Goal: Information Seeking & Learning: Find specific fact

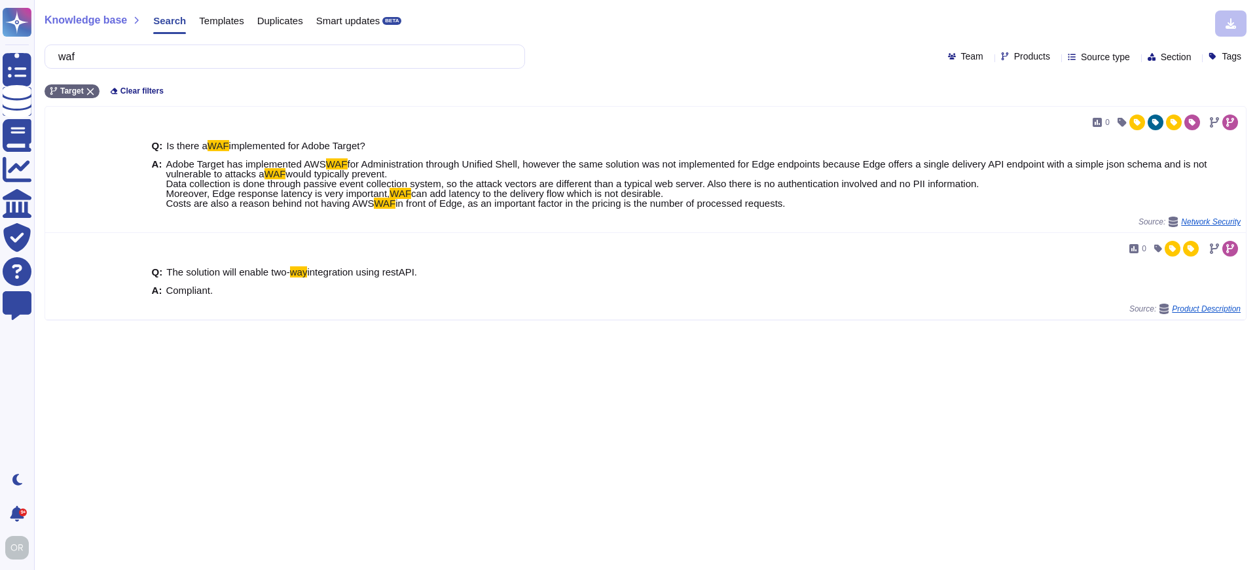
click at [30, 20] on rect at bounding box center [17, 22] width 29 height 29
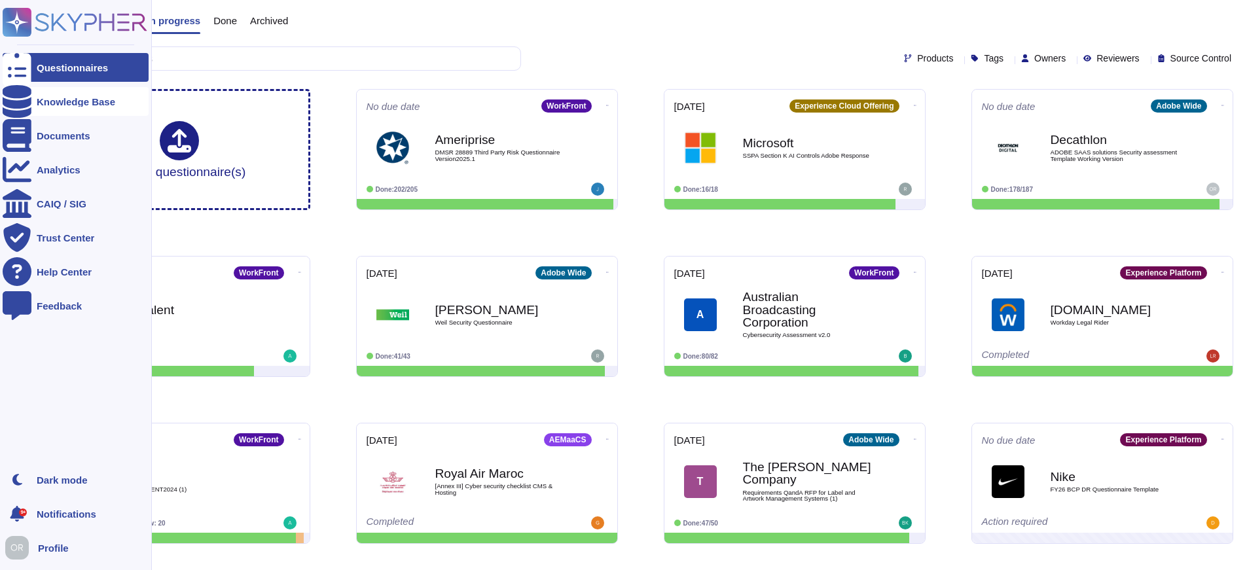
click at [51, 103] on div "Knowledge Base" at bounding box center [76, 102] width 79 height 10
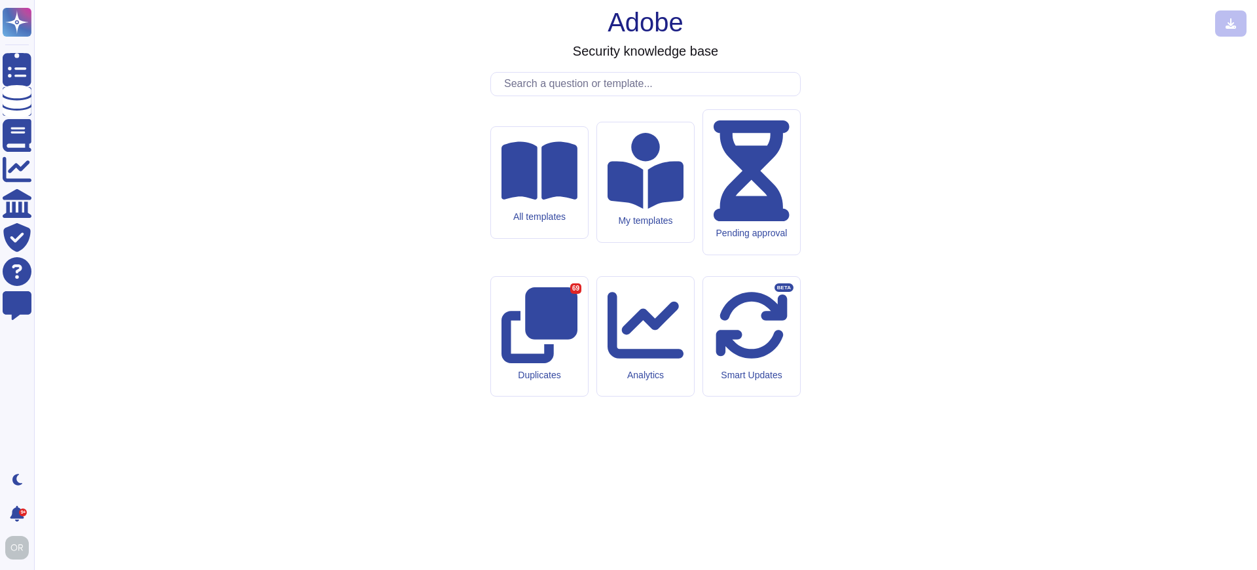
click at [551, 96] on input "text" at bounding box center [648, 84] width 302 height 23
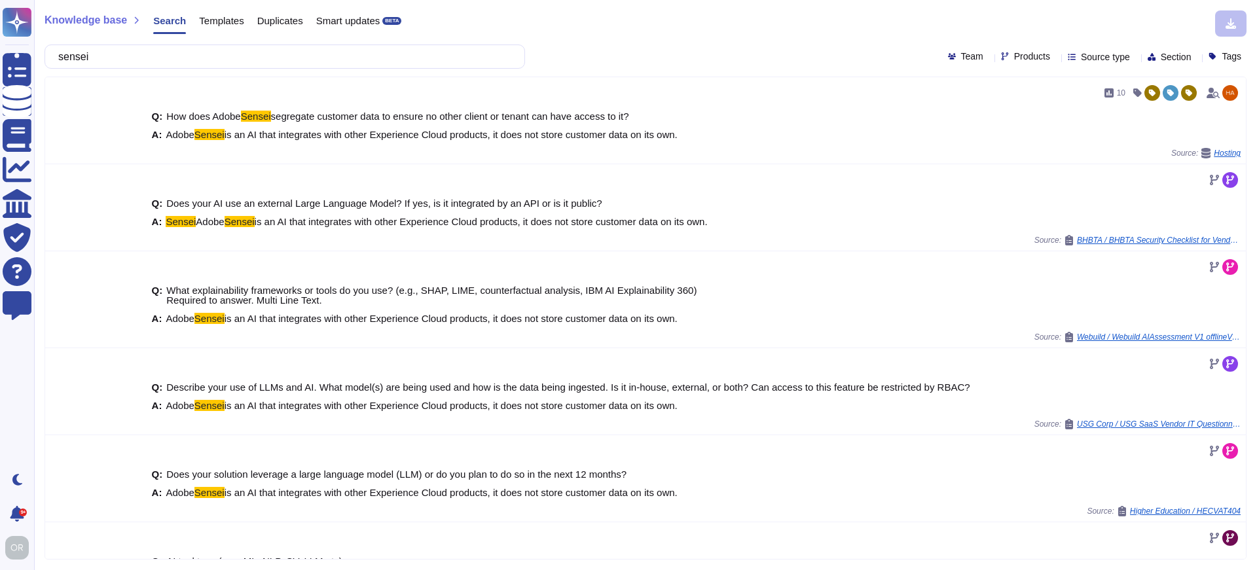
click at [240, 60] on input "sensei" at bounding box center [281, 56] width 459 height 23
type input "sensei"
click at [1014, 59] on span "Products" at bounding box center [1032, 56] width 36 height 9
click at [1035, 120] on span "Creative Cloud" at bounding box center [1032, 119] width 65 height 12
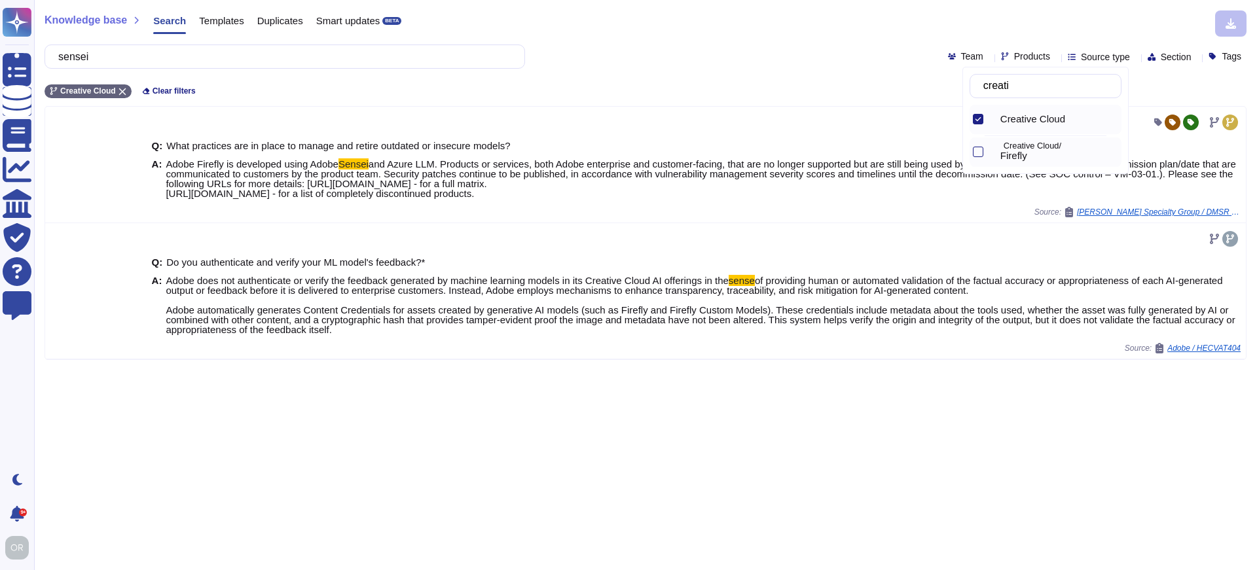
click at [1026, 152] on span "Firefly" at bounding box center [1013, 156] width 27 height 12
drag, startPoint x: 1033, startPoint y: 87, endPoint x: 974, endPoint y: 87, distance: 59.6
click at [974, 87] on div "creati" at bounding box center [1045, 86] width 152 height 24
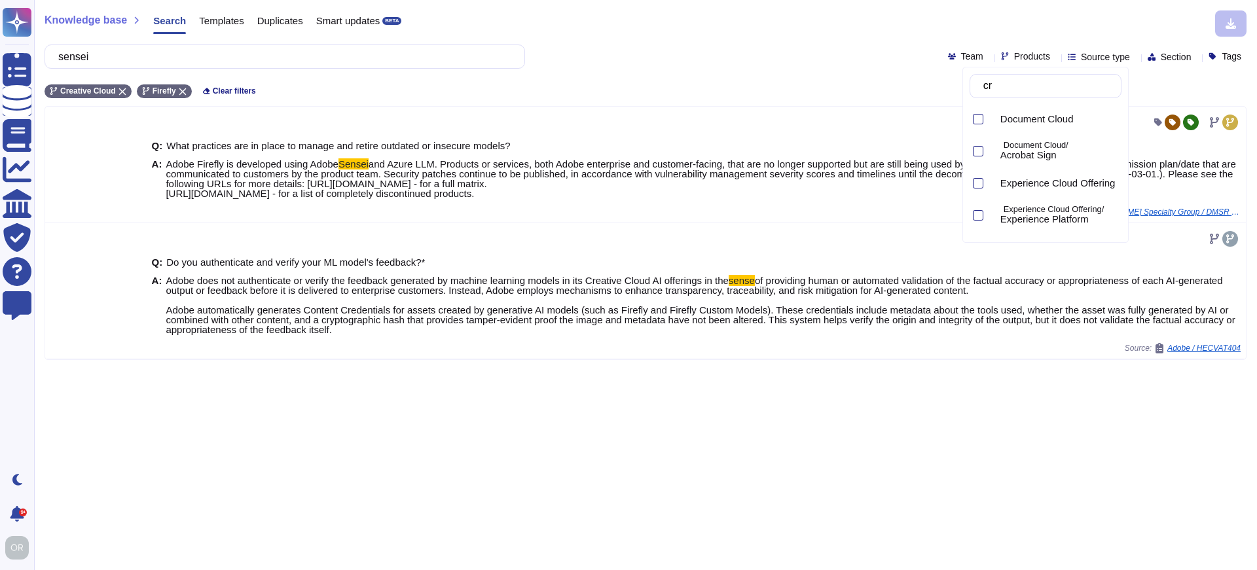
type input "c"
type input "document"
click at [1049, 115] on span "Document Cloud" at bounding box center [1036, 119] width 73 height 12
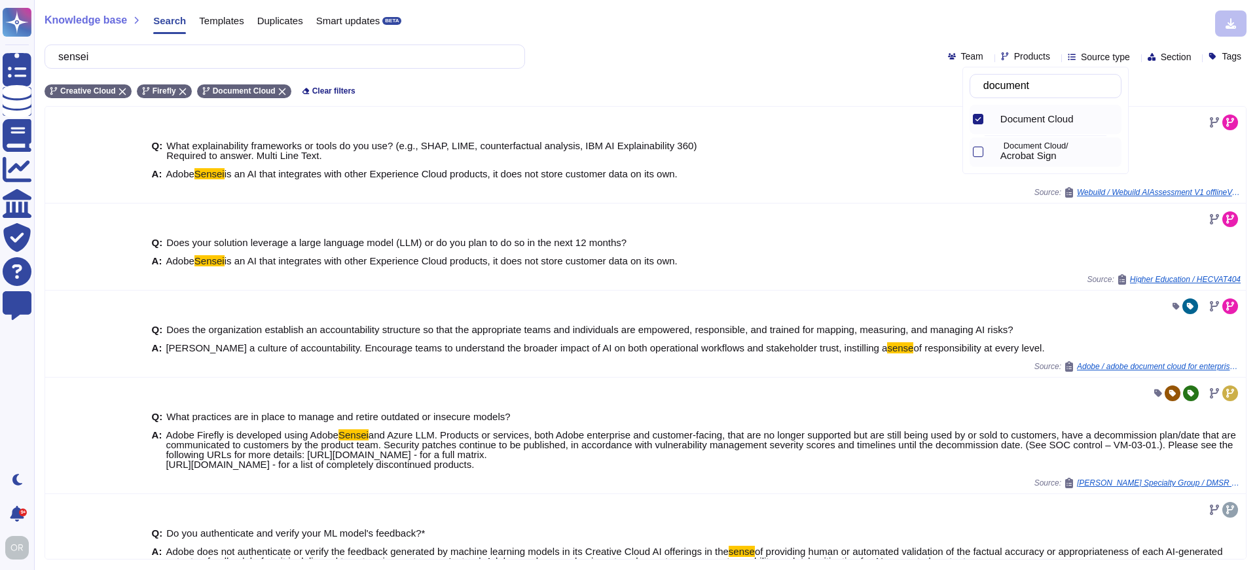
click at [1024, 154] on span "Acrobat Sign" at bounding box center [1028, 156] width 56 height 12
click at [133, 56] on input "sensei" at bounding box center [281, 56] width 459 height 23
click at [90, 58] on input "sensei" at bounding box center [281, 56] width 459 height 23
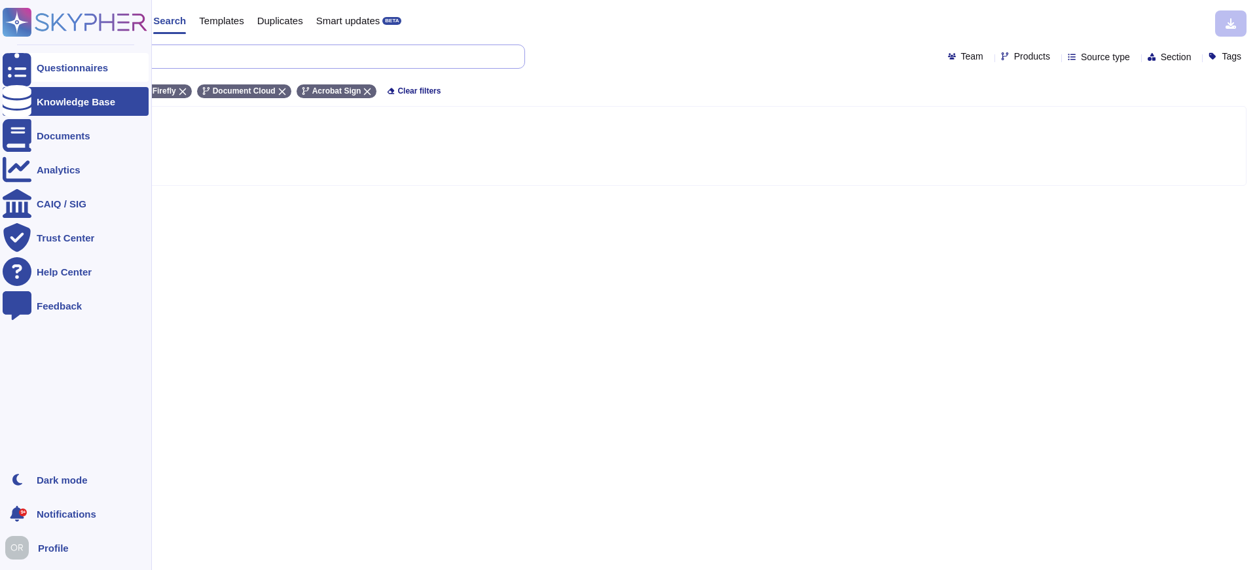
drag, startPoint x: 120, startPoint y: 59, endPoint x: 30, endPoint y: 58, distance: 90.3
click at [30, 58] on div "Questionnaires Knowledge Base Documents Analytics CAIQ / SIG Trust Center Help …" at bounding box center [628, 285] width 1257 height 570
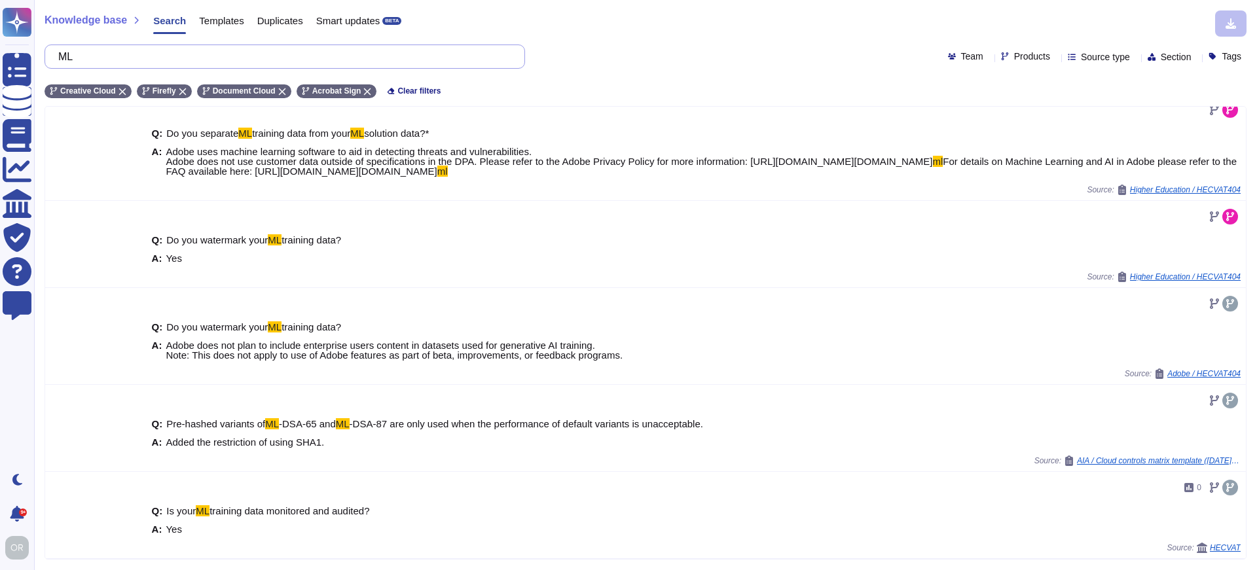
scroll to position [198, 0]
click at [98, 57] on input "ML" at bounding box center [281, 56] width 459 height 23
type input "M"
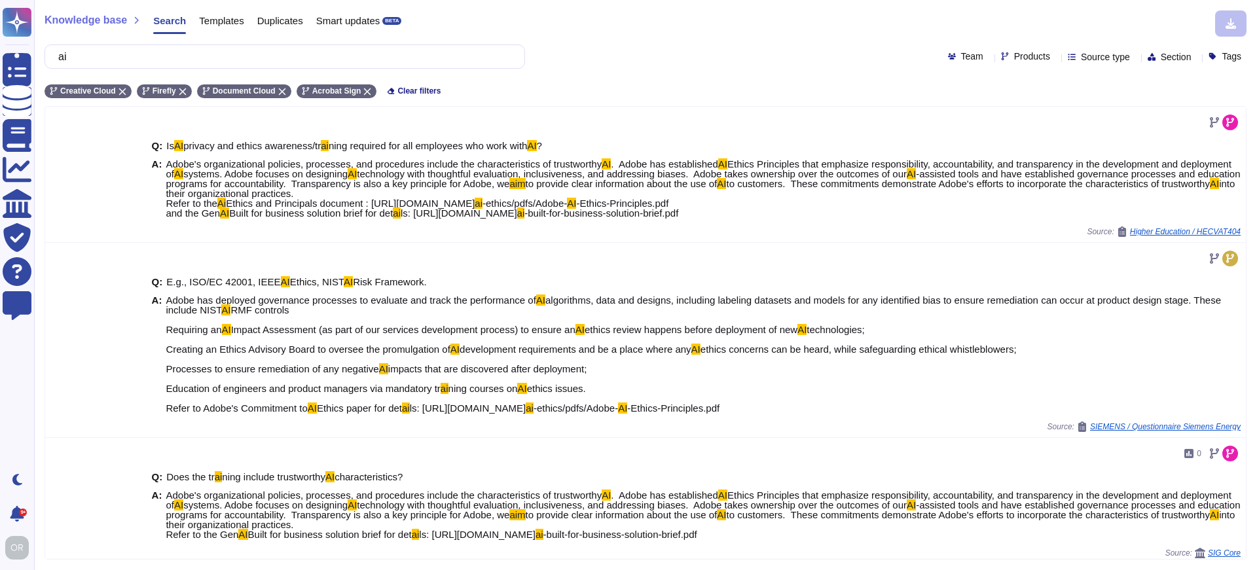
type input "a"
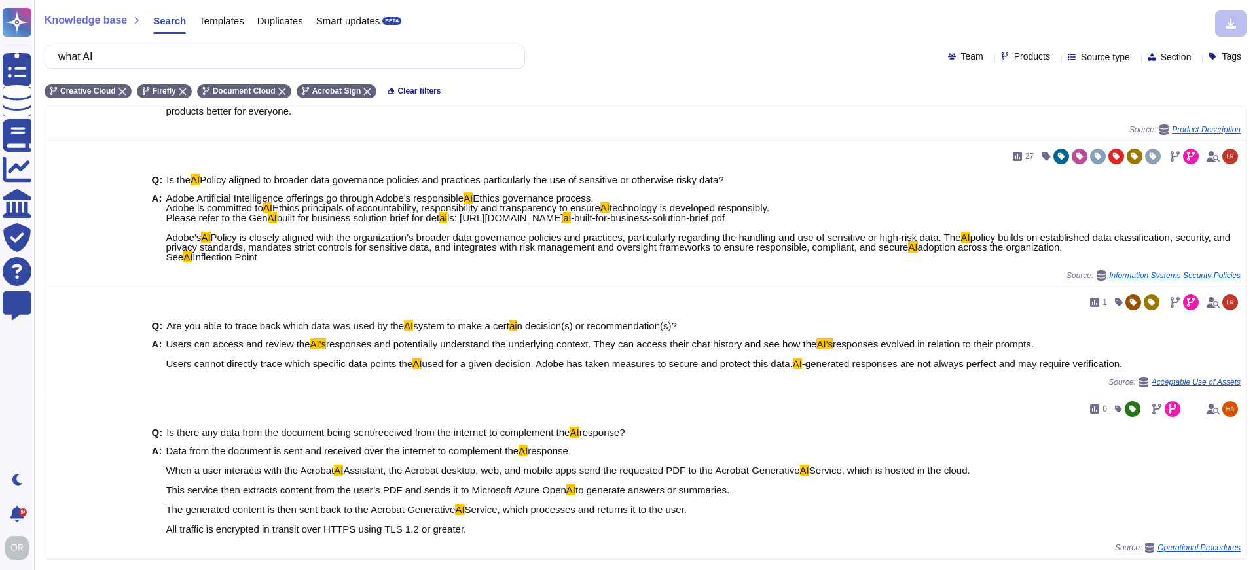
scroll to position [756, 0]
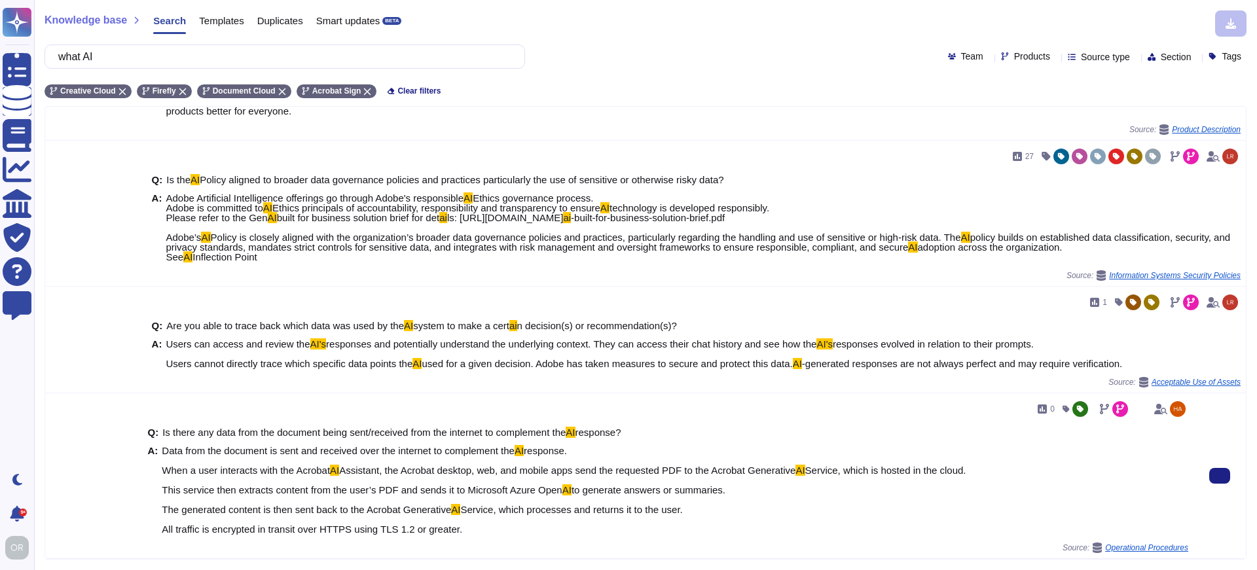
click at [428, 473] on span "Assistant, the Acrobat desktop, web, and mobile apps send the requested PDF to …" at bounding box center [567, 470] width 456 height 11
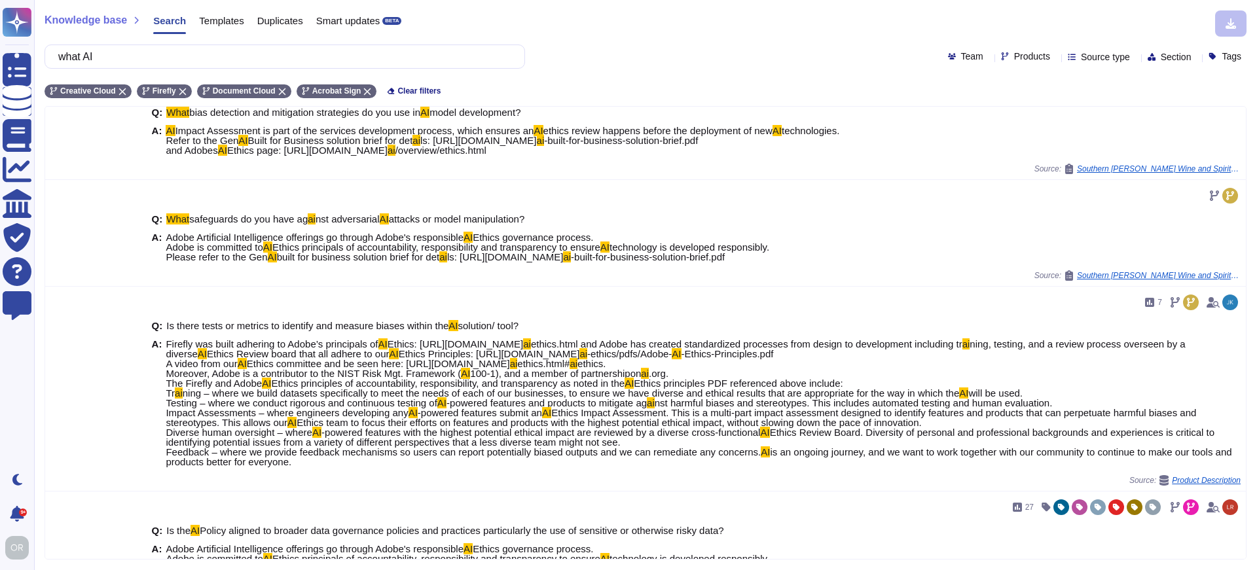
scroll to position [321, 0]
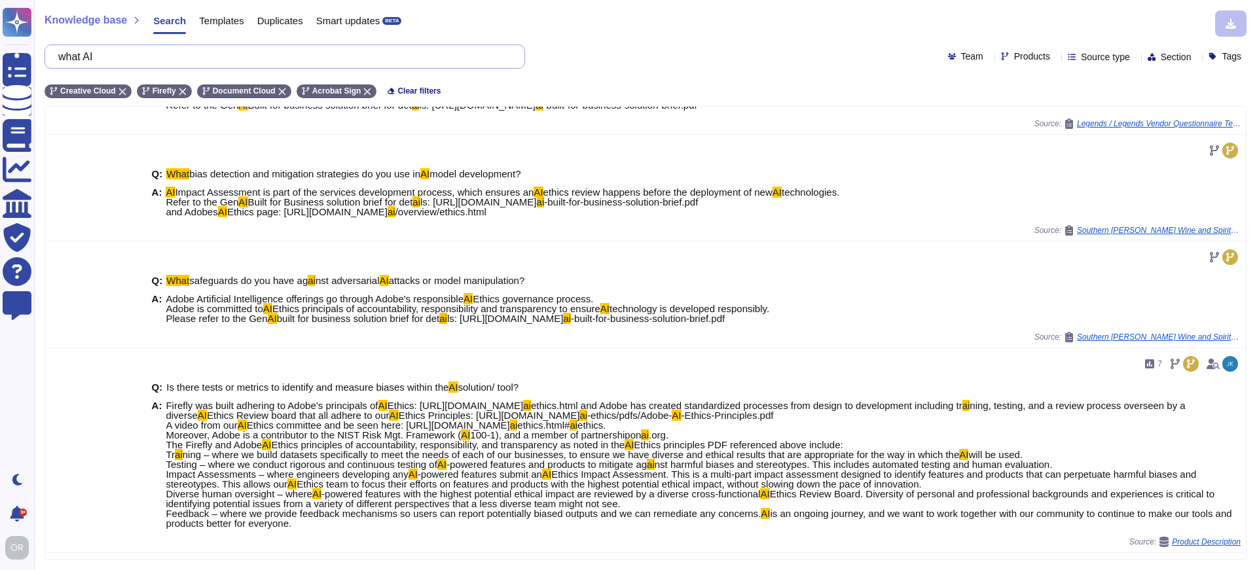
drag, startPoint x: 116, startPoint y: 60, endPoint x: 69, endPoint y: 60, distance: 47.1
click at [69, 60] on input "what AI" at bounding box center [281, 56] width 459 height 23
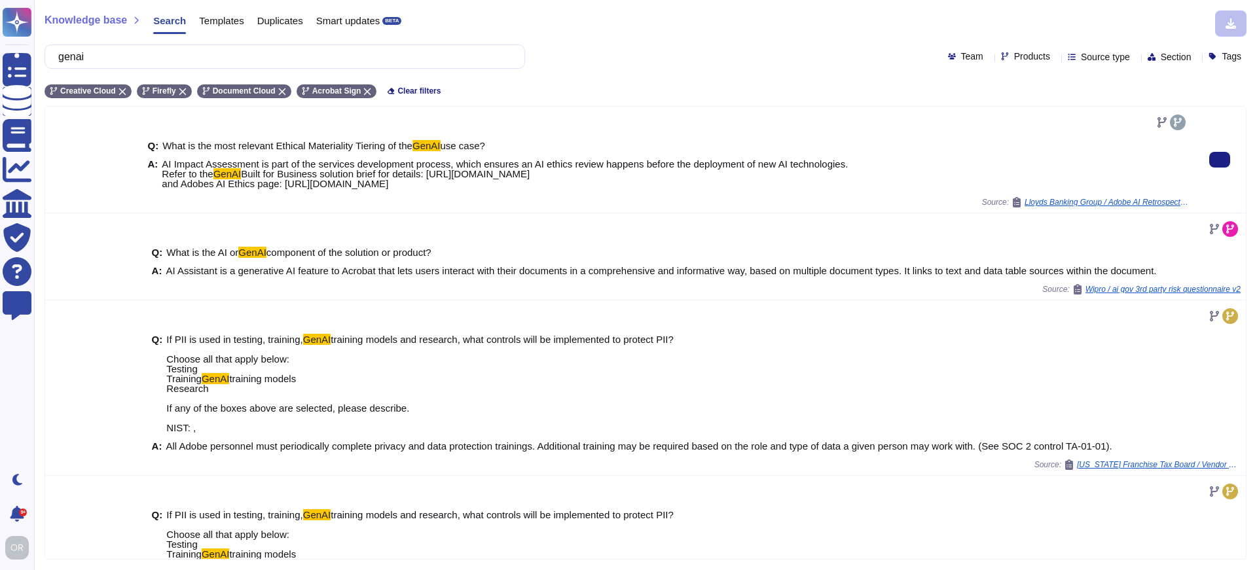
click at [427, 188] on span "AI Impact Assessment is part of the services development process, which ensures…" at bounding box center [505, 173] width 686 height 29
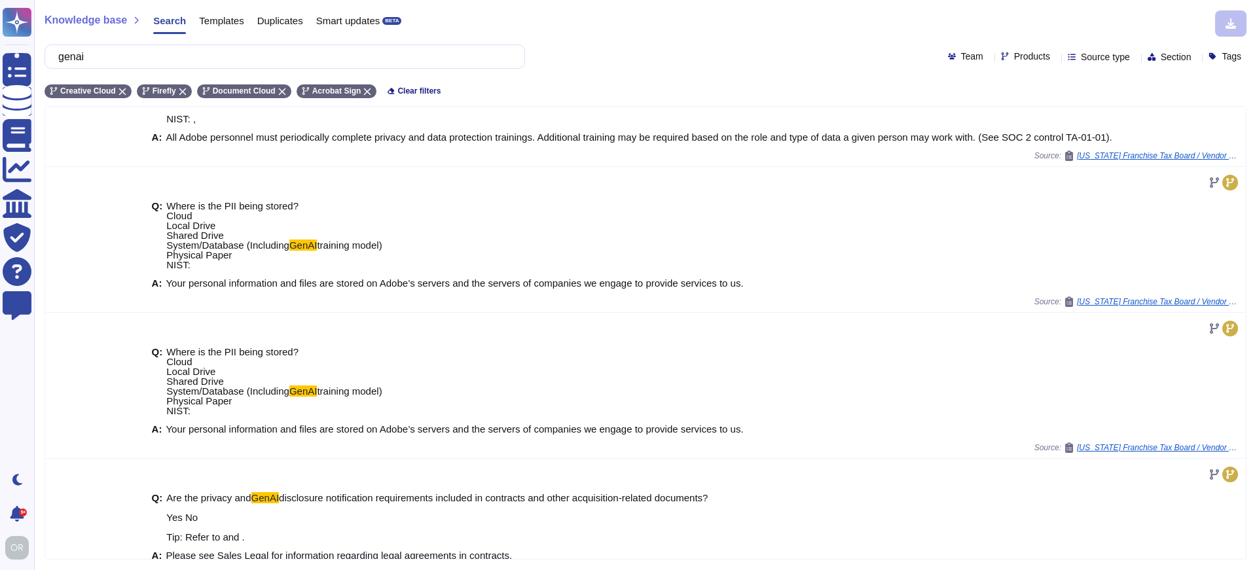
scroll to position [542, 0]
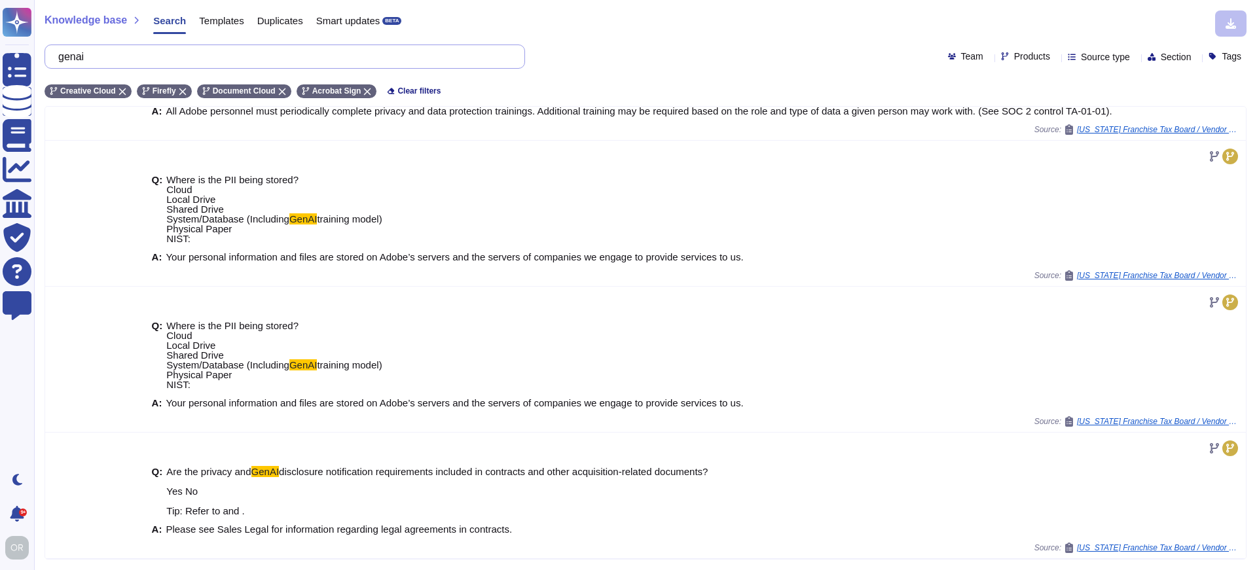
click at [91, 57] on input "genai" at bounding box center [281, 56] width 459 height 23
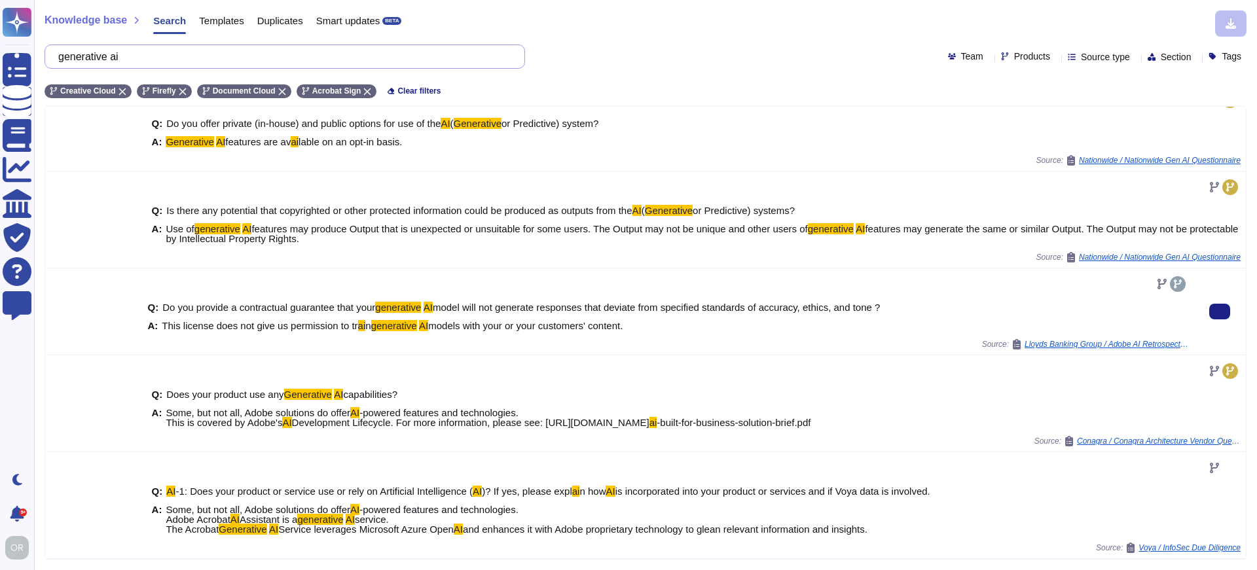
scroll to position [238, 0]
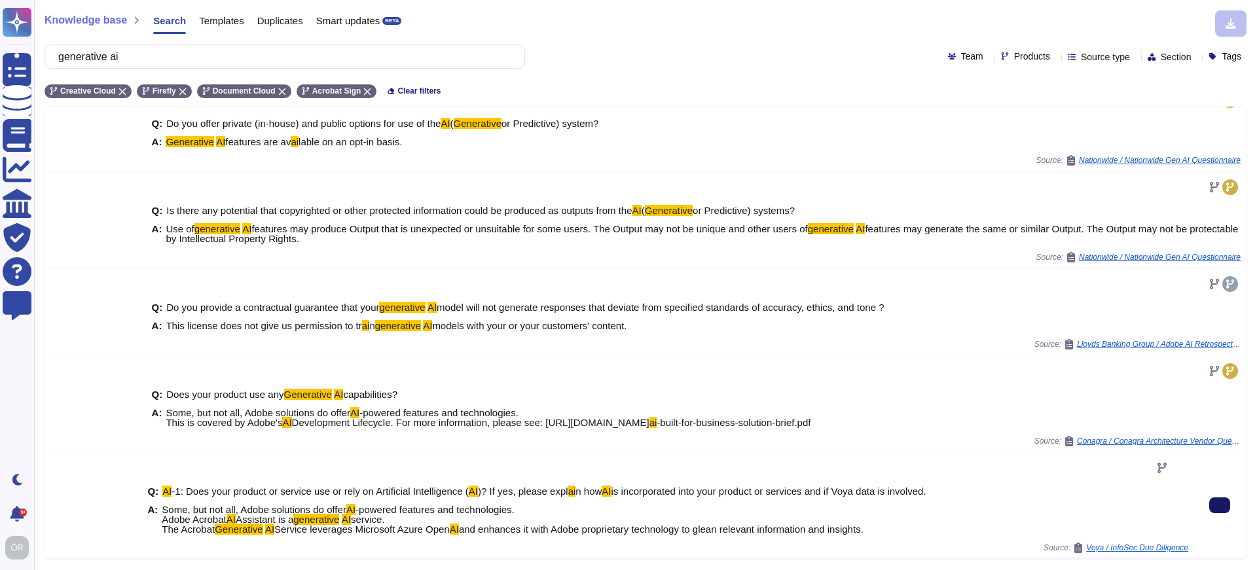
drag, startPoint x: 143, startPoint y: 59, endPoint x: 41, endPoint y: 46, distance: 102.2
click at [41, 46] on div "Knowledge base Search Templates Duplicates Smart updates BETA generative ai Tea…" at bounding box center [645, 285] width 1223 height 570
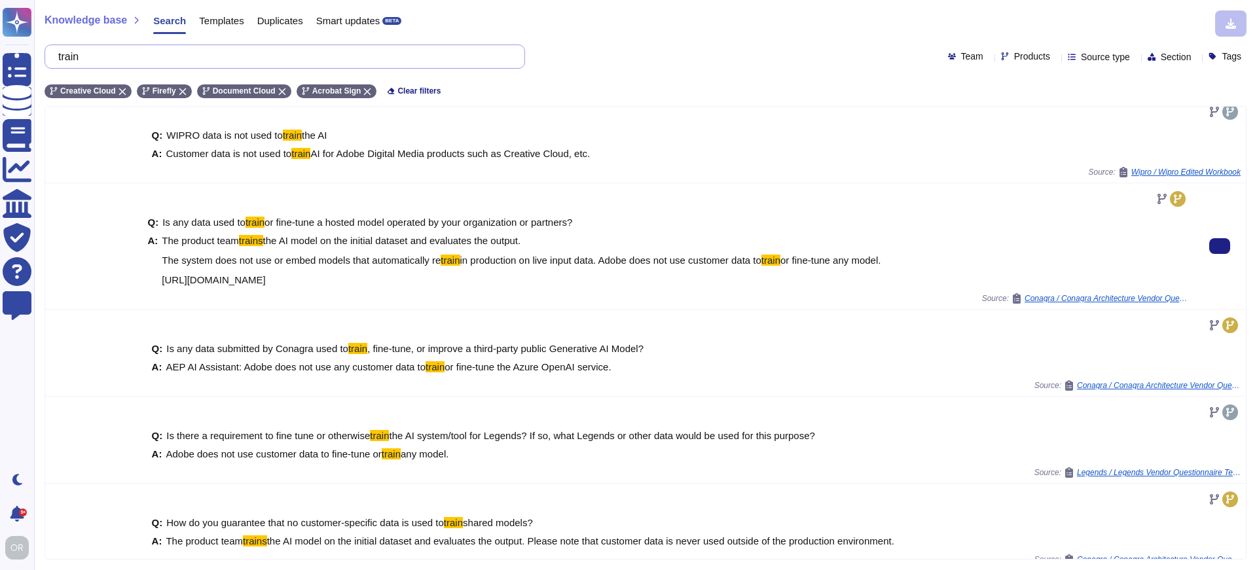
scroll to position [12, 0]
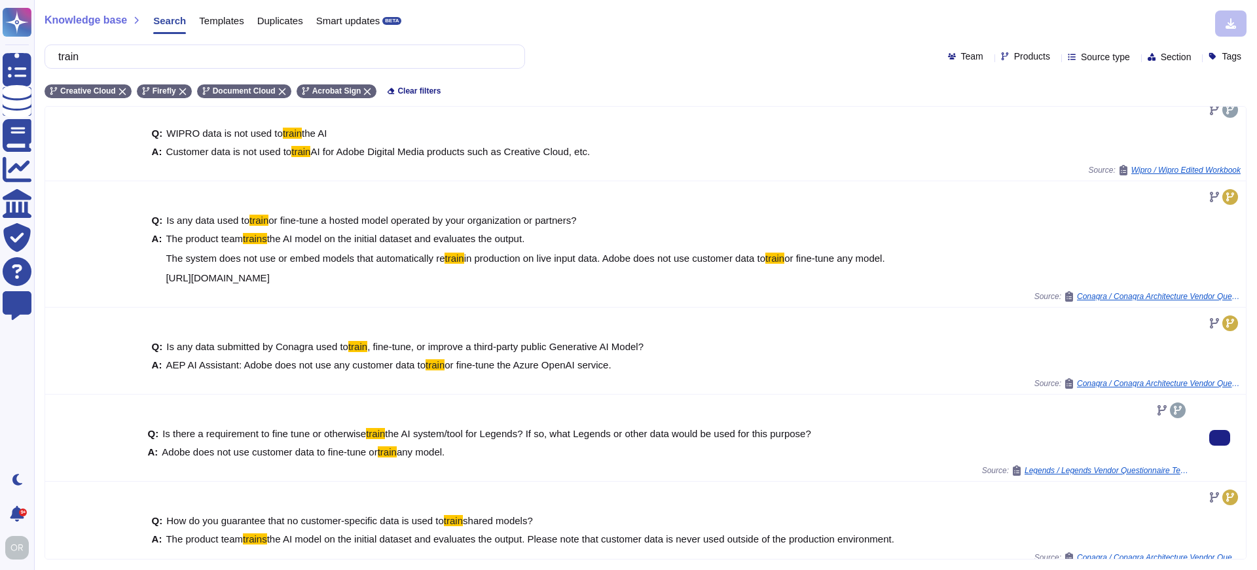
click at [363, 439] on span "Is there a requirement to fine tune or otherwise" at bounding box center [264, 433] width 204 height 11
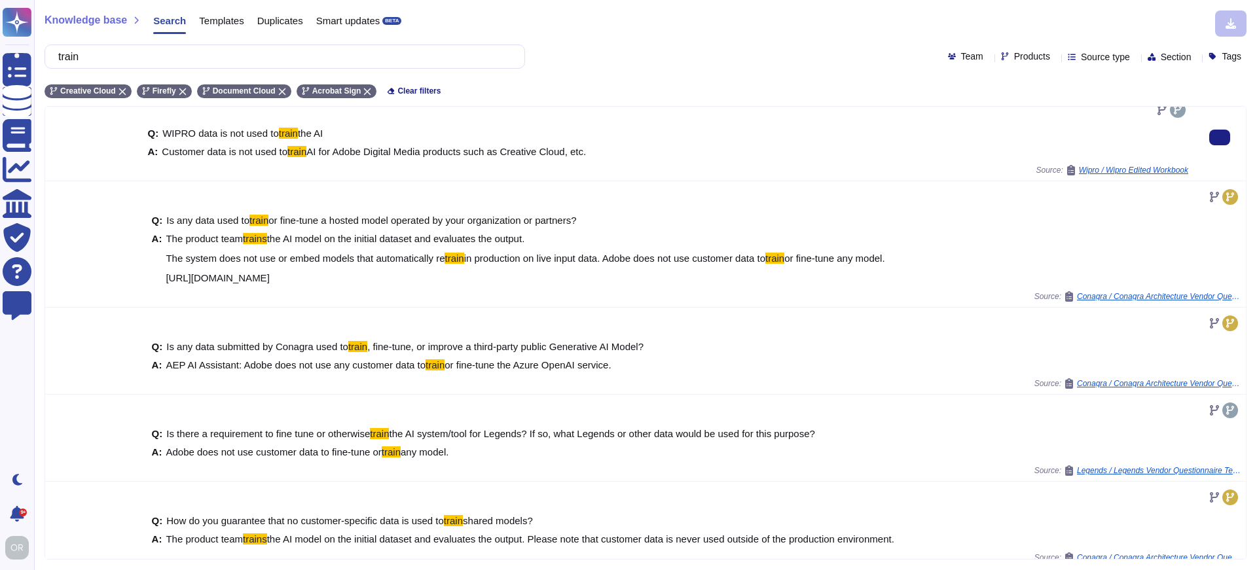
click at [769, 161] on div "Q: WIPRO data is not used to train the AI A: Customer data is not used to train…" at bounding box center [667, 142] width 1041 height 45
click at [638, 151] on div "A: Customer data is not used to train AI for Adobe Digital Media products such …" at bounding box center [667, 152] width 1041 height 10
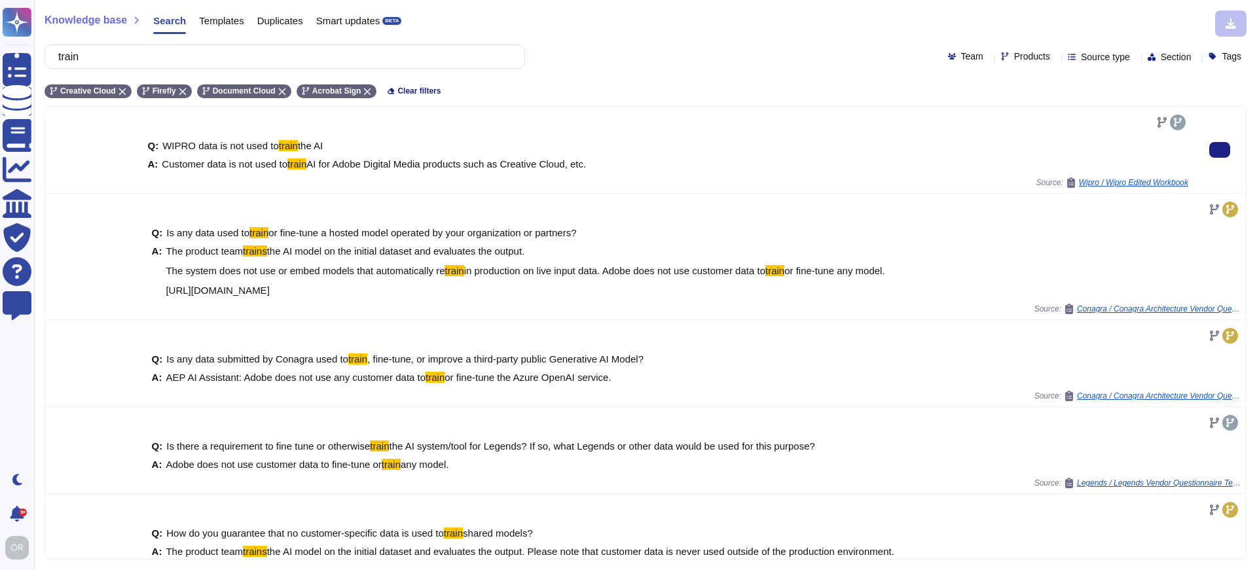
click at [570, 177] on div "Source: Wipro / Wipro Edited Workbook" at bounding box center [667, 182] width 1041 height 10
click at [633, 178] on div "Source: Wipro / Wipro Edited Workbook" at bounding box center [667, 182] width 1041 height 10
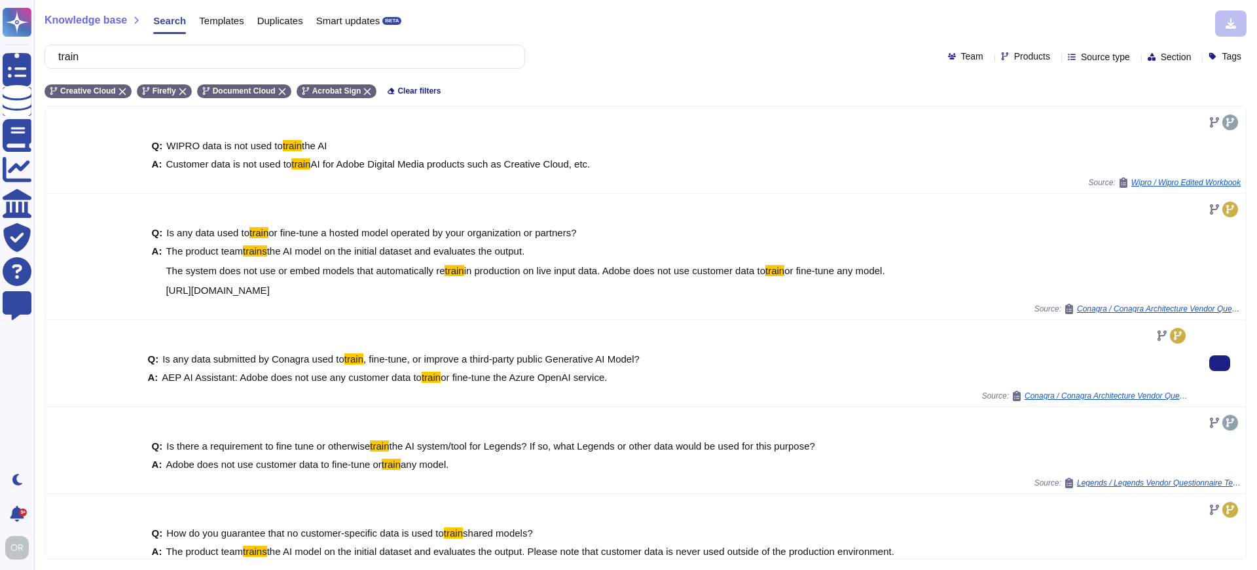
drag, startPoint x: 625, startPoint y: 378, endPoint x: 240, endPoint y: 379, distance: 385.5
click at [240, 379] on div "A: AEP AI Assistant: Adobe does not use any customer data to train or fine-tune…" at bounding box center [667, 377] width 1041 height 10
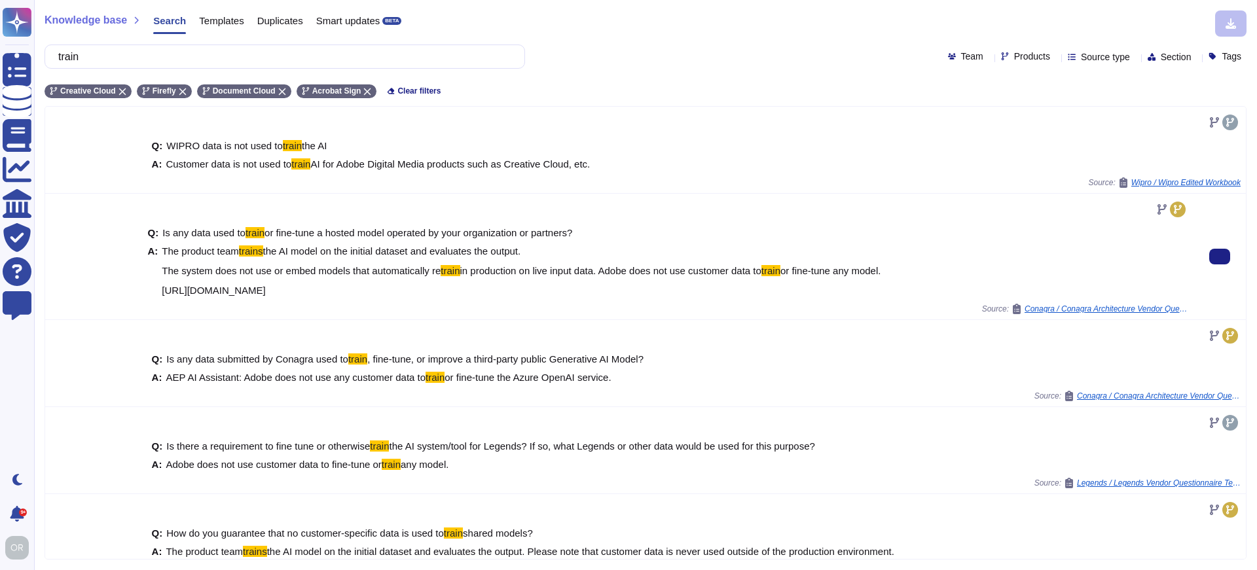
click at [326, 265] on span "the AI model on the initial dataset and evaluates the output. The system does n…" at bounding box center [341, 260] width 359 height 31
click at [262, 259] on span "The product team trains the AI model on the initial dataset and evaluates the o…" at bounding box center [522, 270] width 721 height 49
drag, startPoint x: 161, startPoint y: 250, endPoint x: 314, endPoint y: 259, distance: 153.4
click at [314, 259] on span "The product team trains the AI model on the initial dataset and evaluates the o…" at bounding box center [522, 270] width 721 height 49
click at [351, 299] on div "Q: Is any data used to train or fine-tune a hosted model operated by your organ…" at bounding box center [667, 262] width 1041 height 84
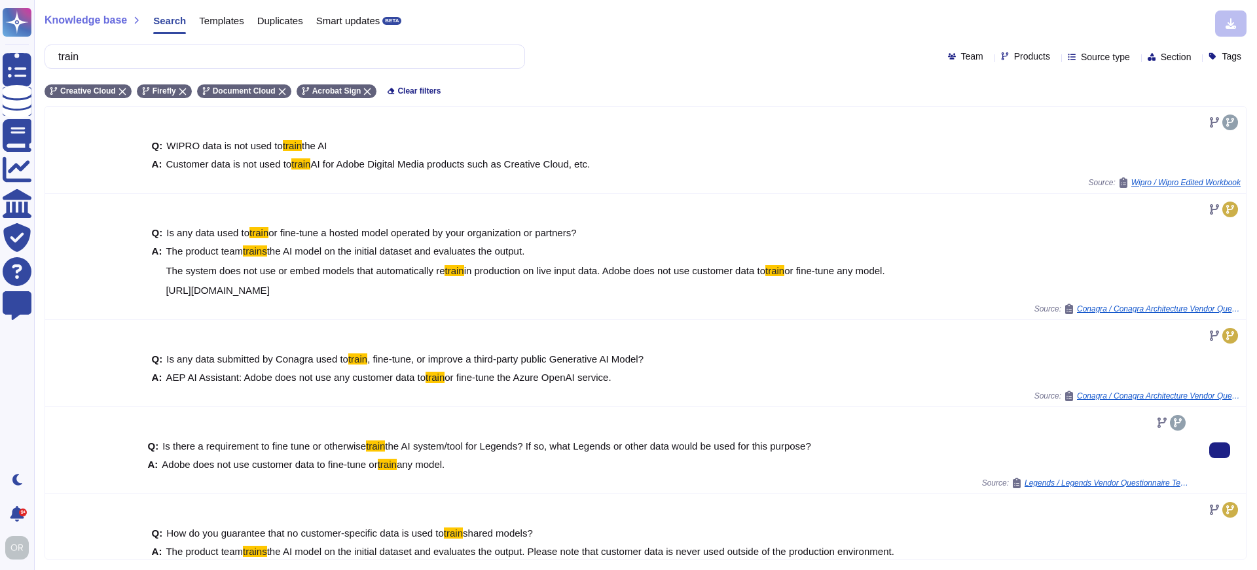
drag, startPoint x: 446, startPoint y: 465, endPoint x: 162, endPoint y: 465, distance: 284.0
click at [162, 465] on div "A: Adobe does not use customer data to fine-tune or train any model." at bounding box center [667, 464] width 1041 height 10
copy span "Adobe does not use customer data to fine-tune or train any model."
drag, startPoint x: 101, startPoint y: 62, endPoint x: 48, endPoint y: 62, distance: 53.0
click at [48, 62] on div "train" at bounding box center [285, 57] width 480 height 24
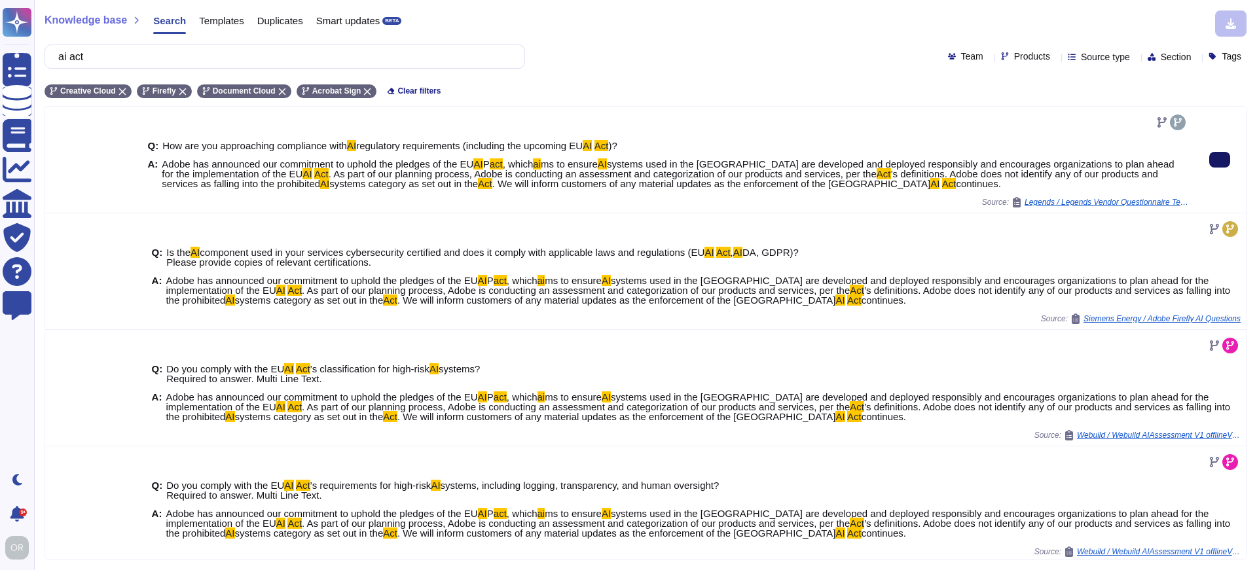
type input "ai act"
click at [1219, 160] on icon at bounding box center [1219, 160] width 0 height 0
